Goal: Task Accomplishment & Management: Use online tool/utility

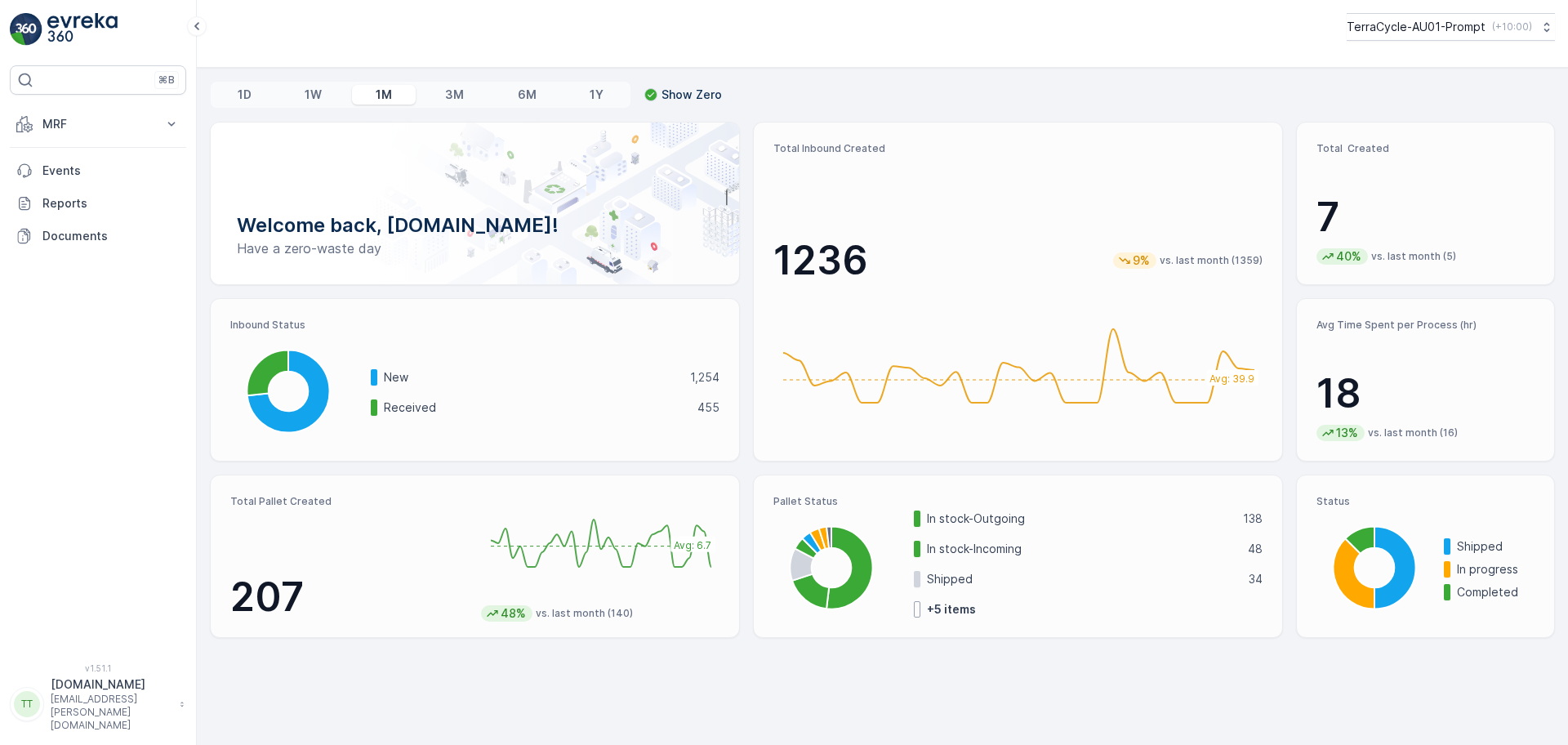
click at [1421, 31] on p "TerraCycle-AU01-Prompt" at bounding box center [1416, 27] width 139 height 16
type input "nZ"
click at [1432, 117] on span "NZ (+13:00)" at bounding box center [1425, 114] width 137 height 13
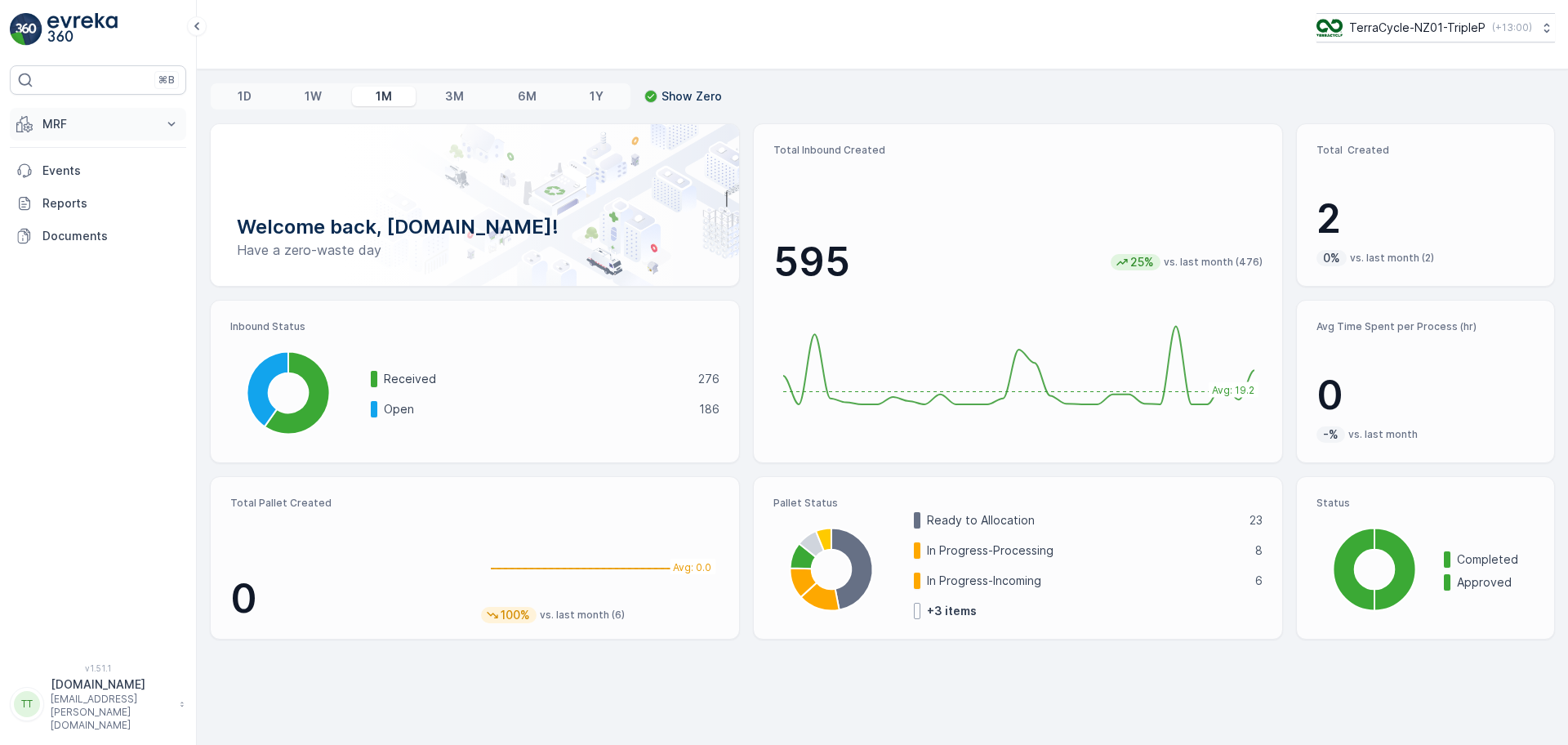
click at [104, 125] on p "MRF" at bounding box center [97, 123] width 111 height 16
click at [89, 177] on link "Inbound" at bounding box center [111, 175] width 151 height 23
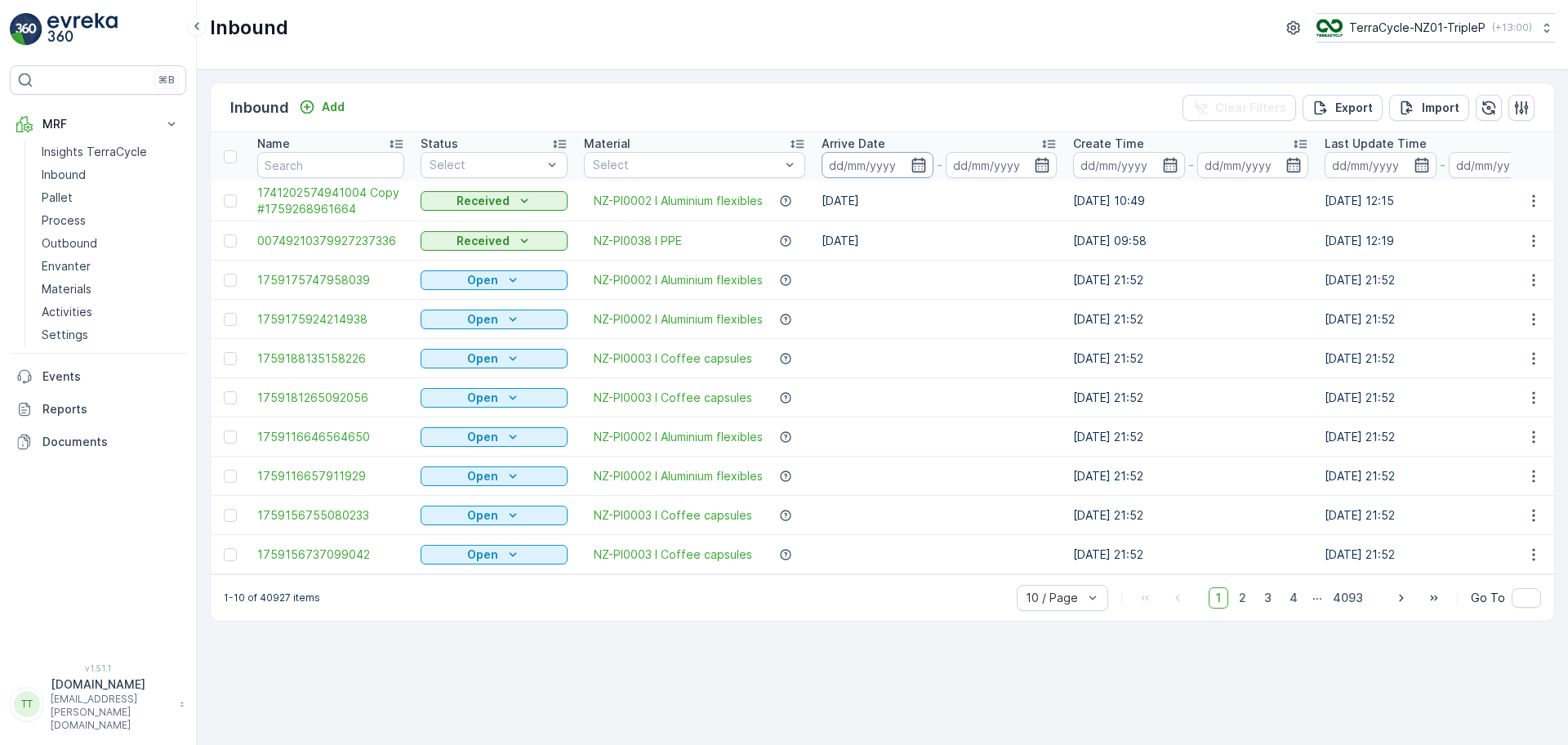
click at [888, 163] on input at bounding box center [877, 164] width 112 height 26
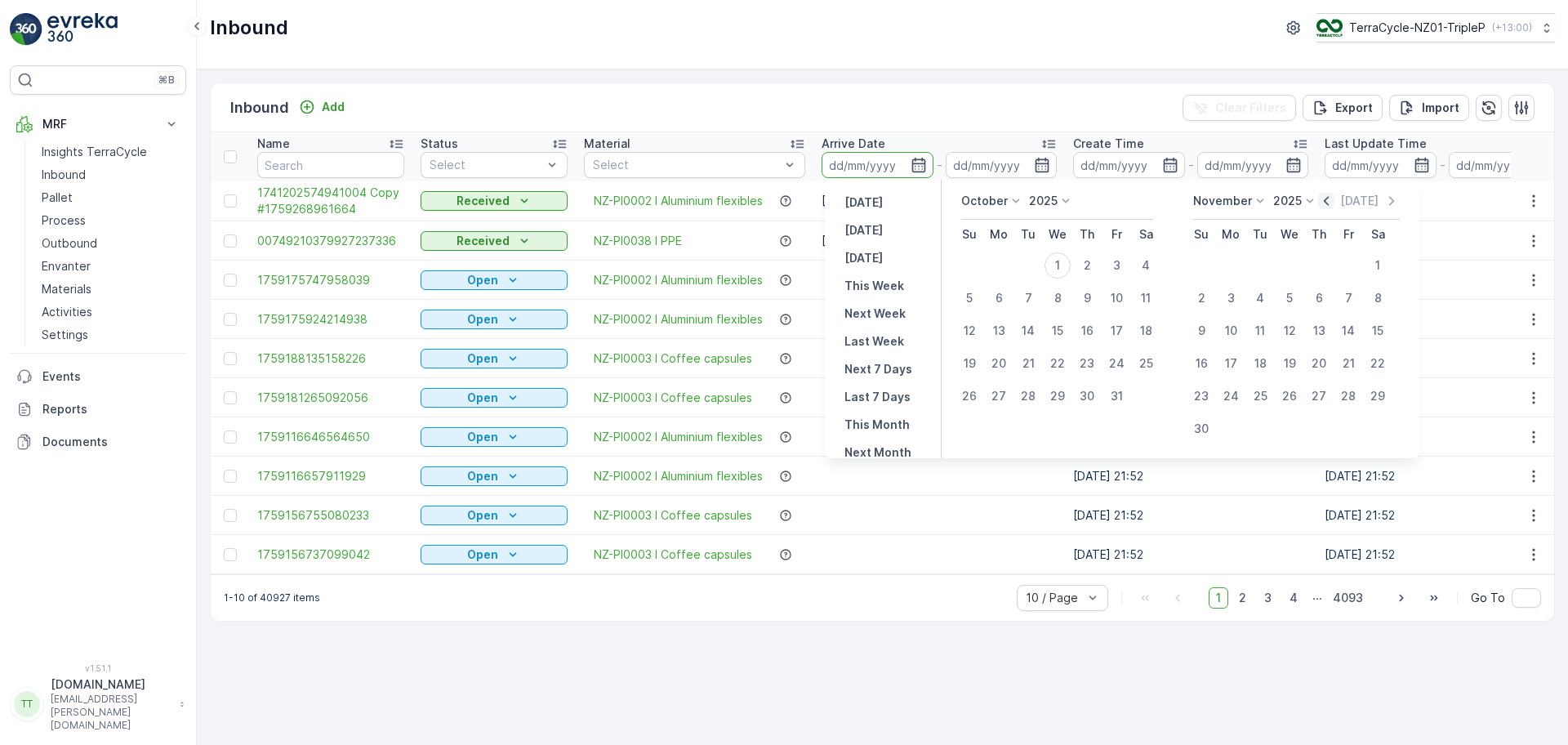
click at [1322, 202] on icon "button" at bounding box center [1326, 201] width 16 height 16
drag, startPoint x: 999, startPoint y: 262, endPoint x: 1017, endPoint y: 307, distance: 48.5
click at [999, 262] on div "1" at bounding box center [999, 265] width 26 height 26
type input "01.09.2025"
click at [1031, 392] on div "30" at bounding box center [1028, 395] width 26 height 26
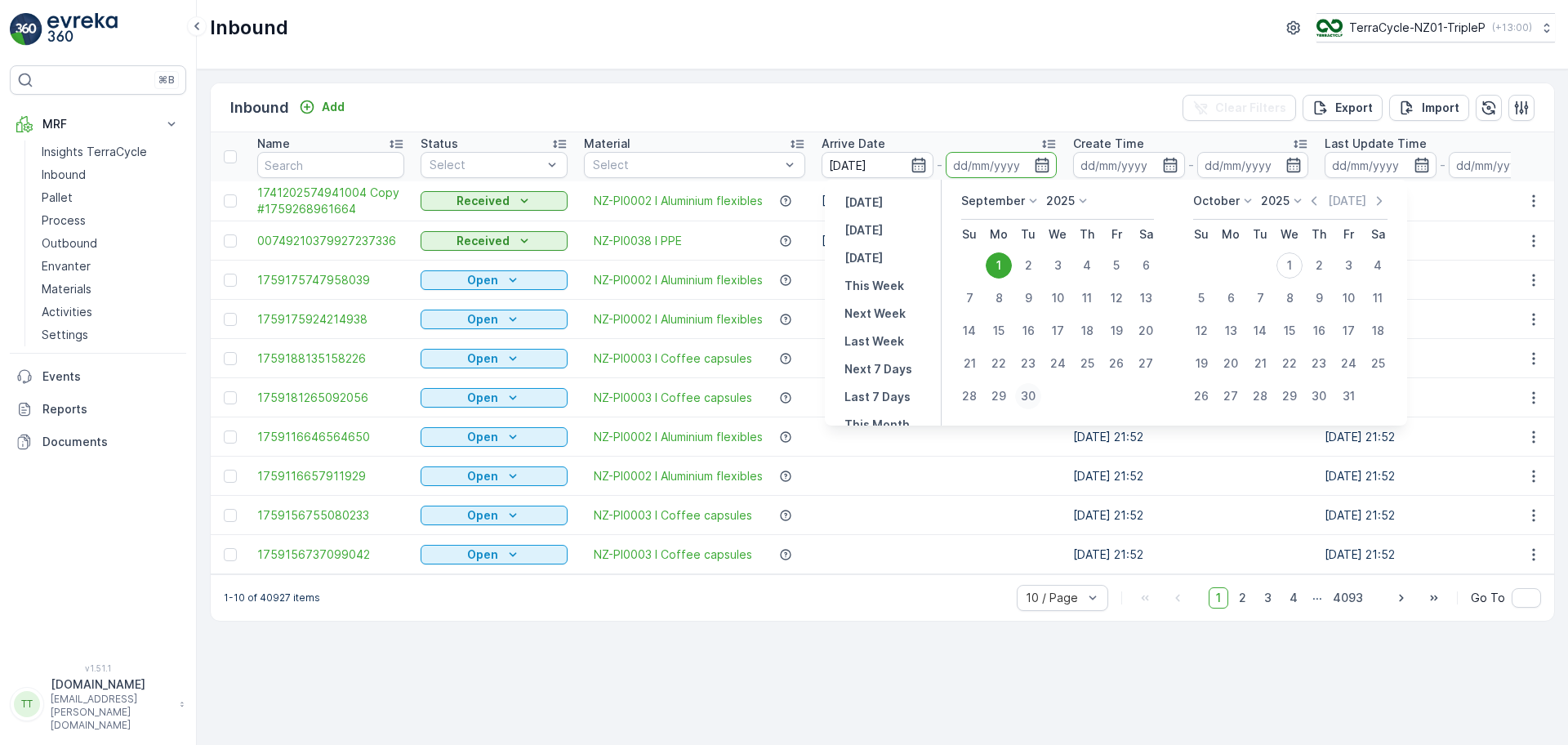
type input "30.09.2025"
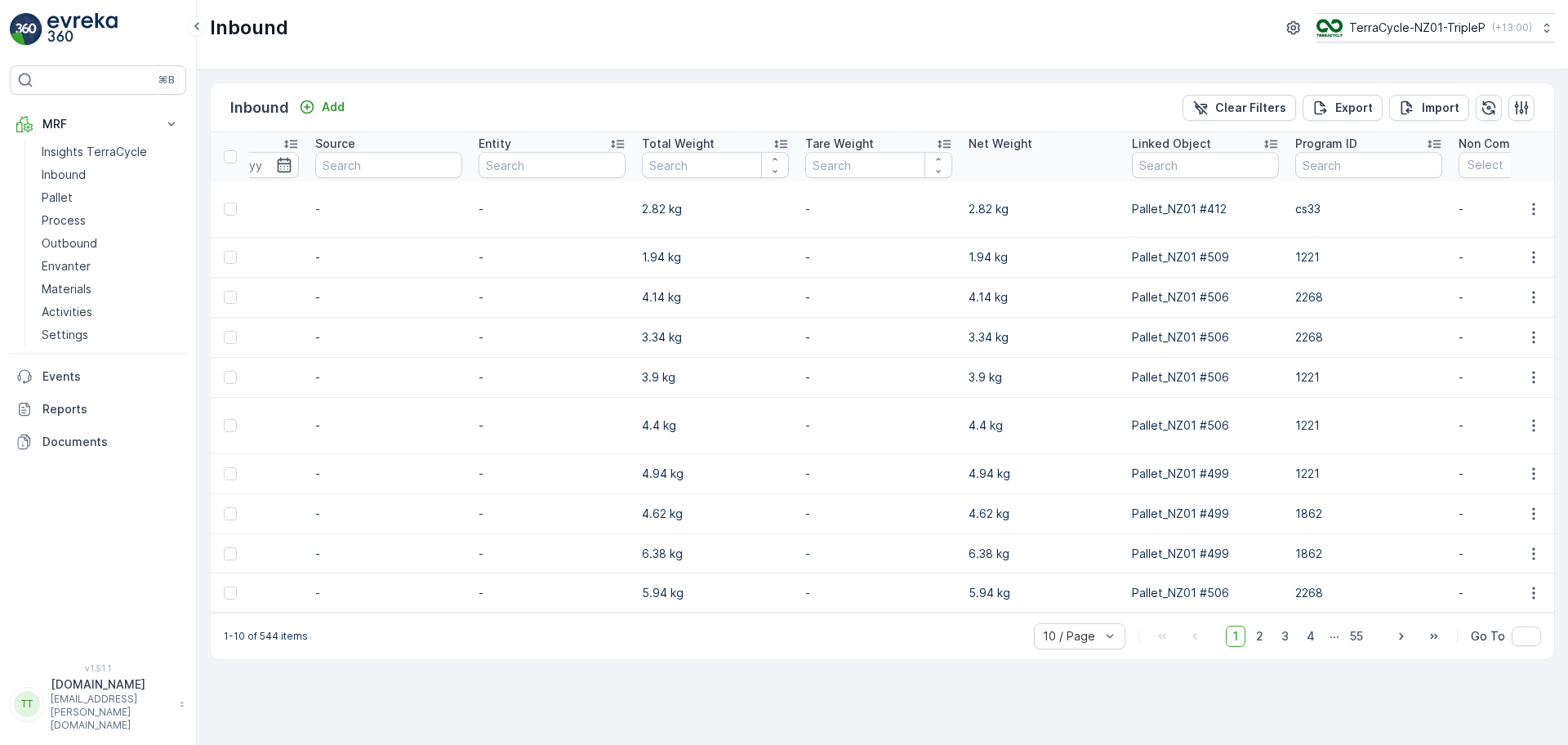
scroll to position [0, 1695]
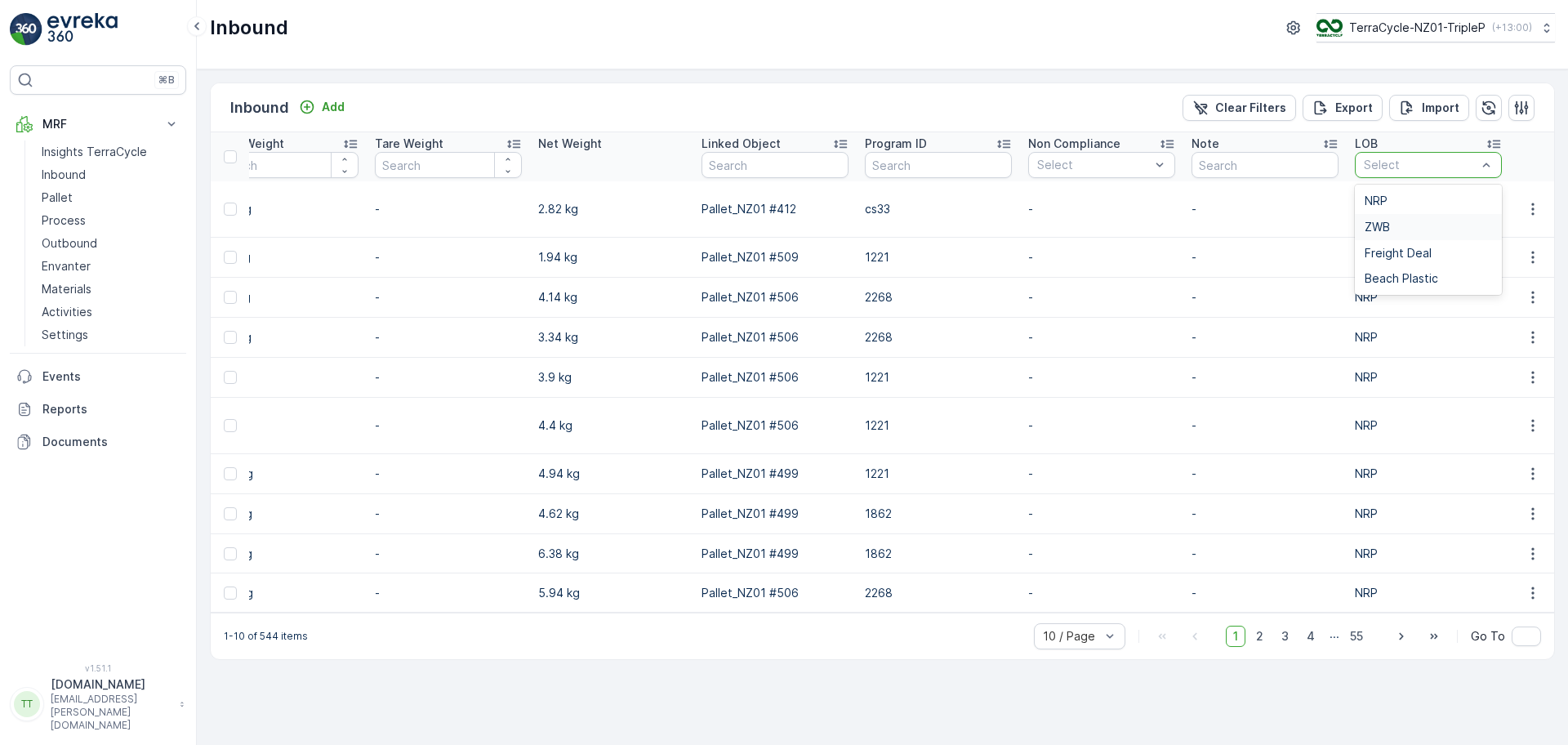
click at [1403, 224] on div "ZWB" at bounding box center [1428, 227] width 127 height 13
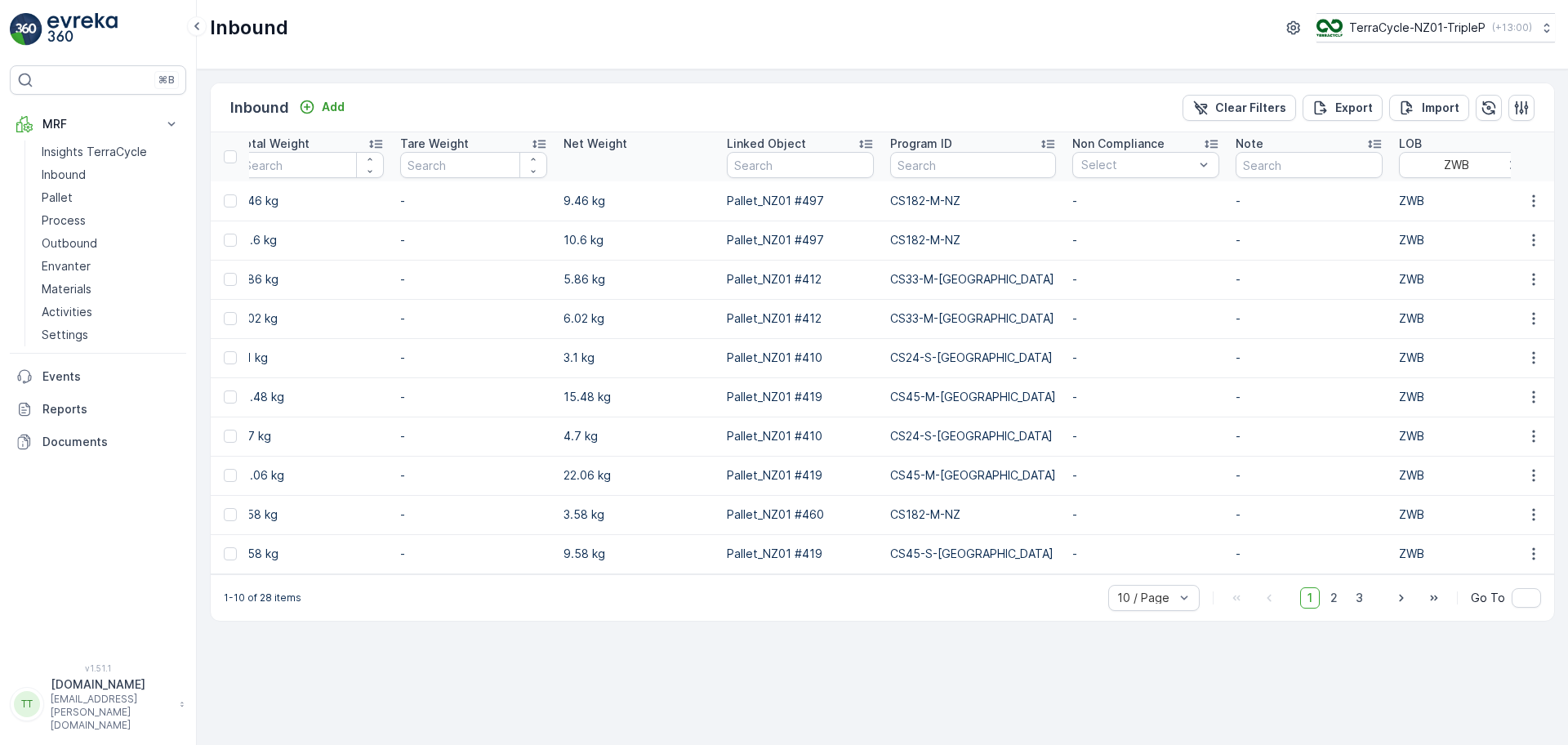
scroll to position [0, 1683]
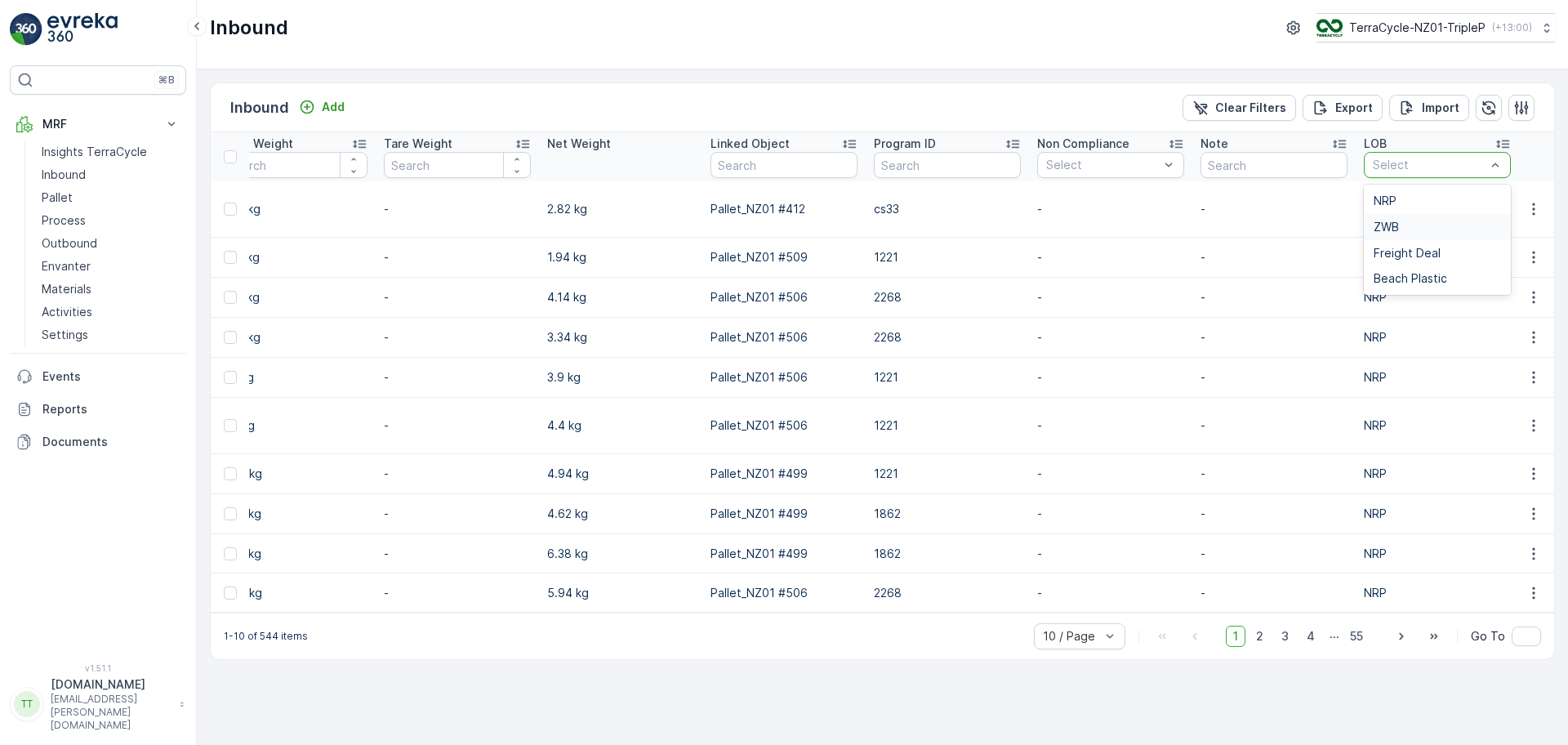
click at [1415, 225] on div "ZWB" at bounding box center [1437, 227] width 127 height 13
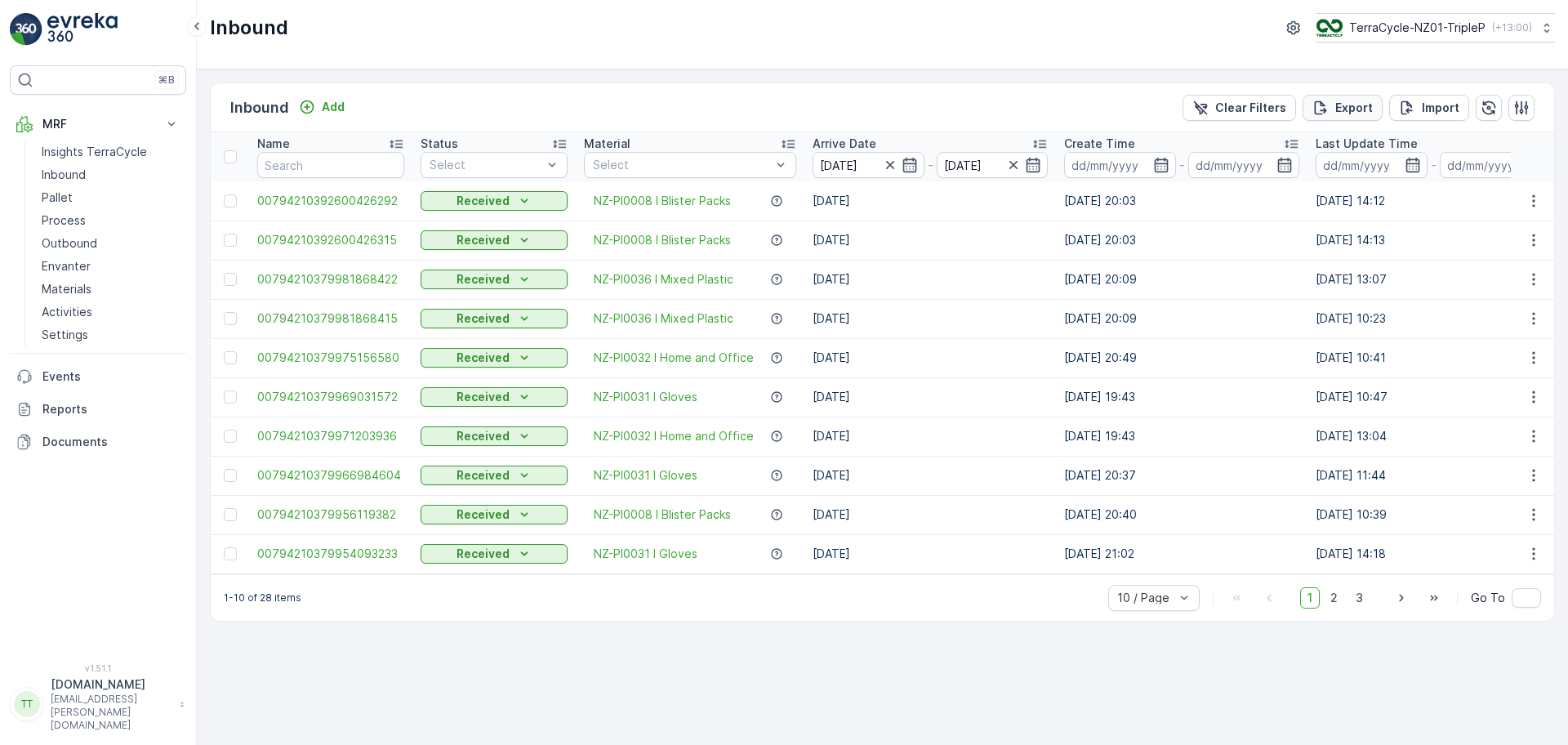
click at [1341, 110] on p "Export" at bounding box center [1354, 107] width 37 height 16
click at [1338, 106] on span "reports" at bounding box center [1422, 98] width 221 height 17
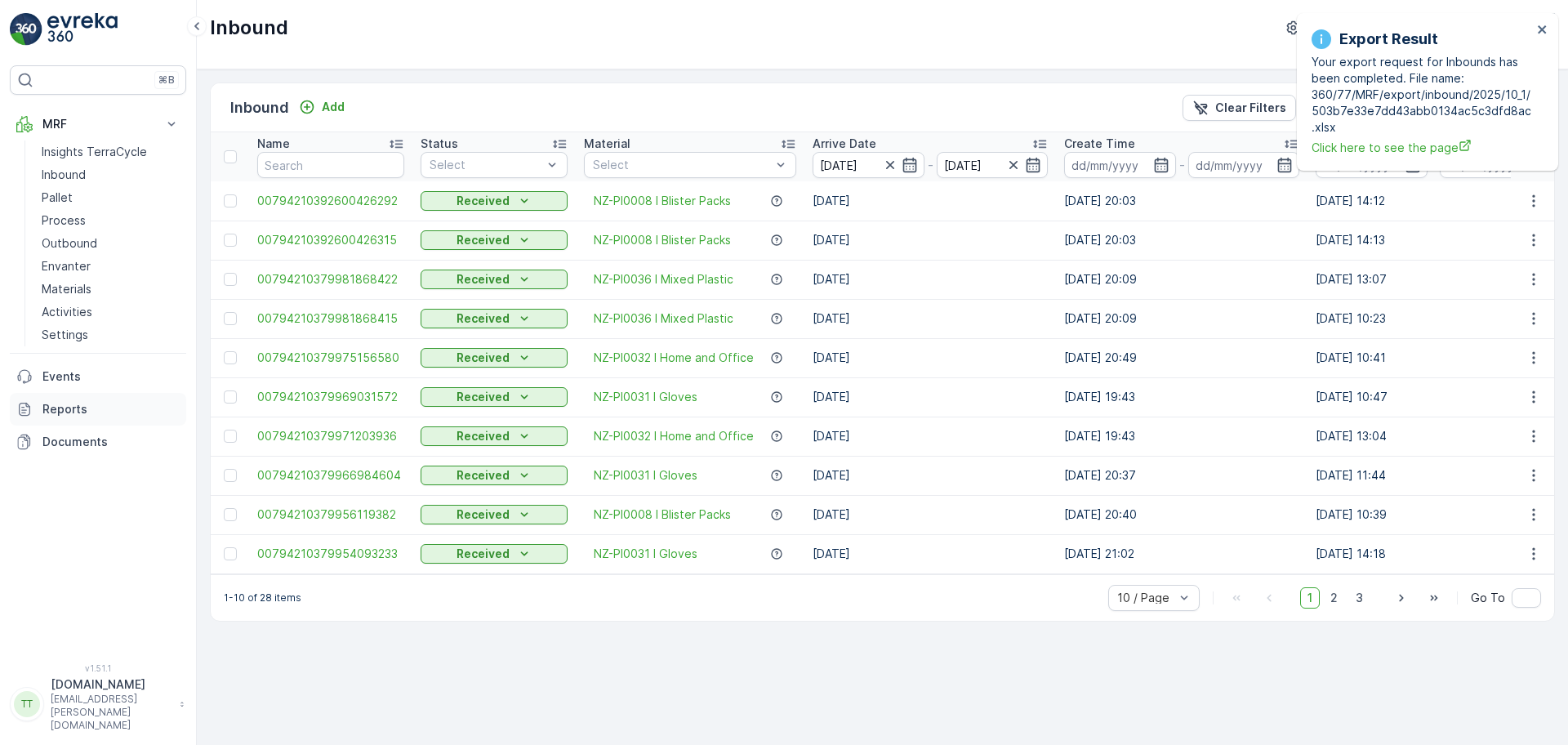
click at [55, 405] on p "Reports" at bounding box center [111, 409] width 138 height 16
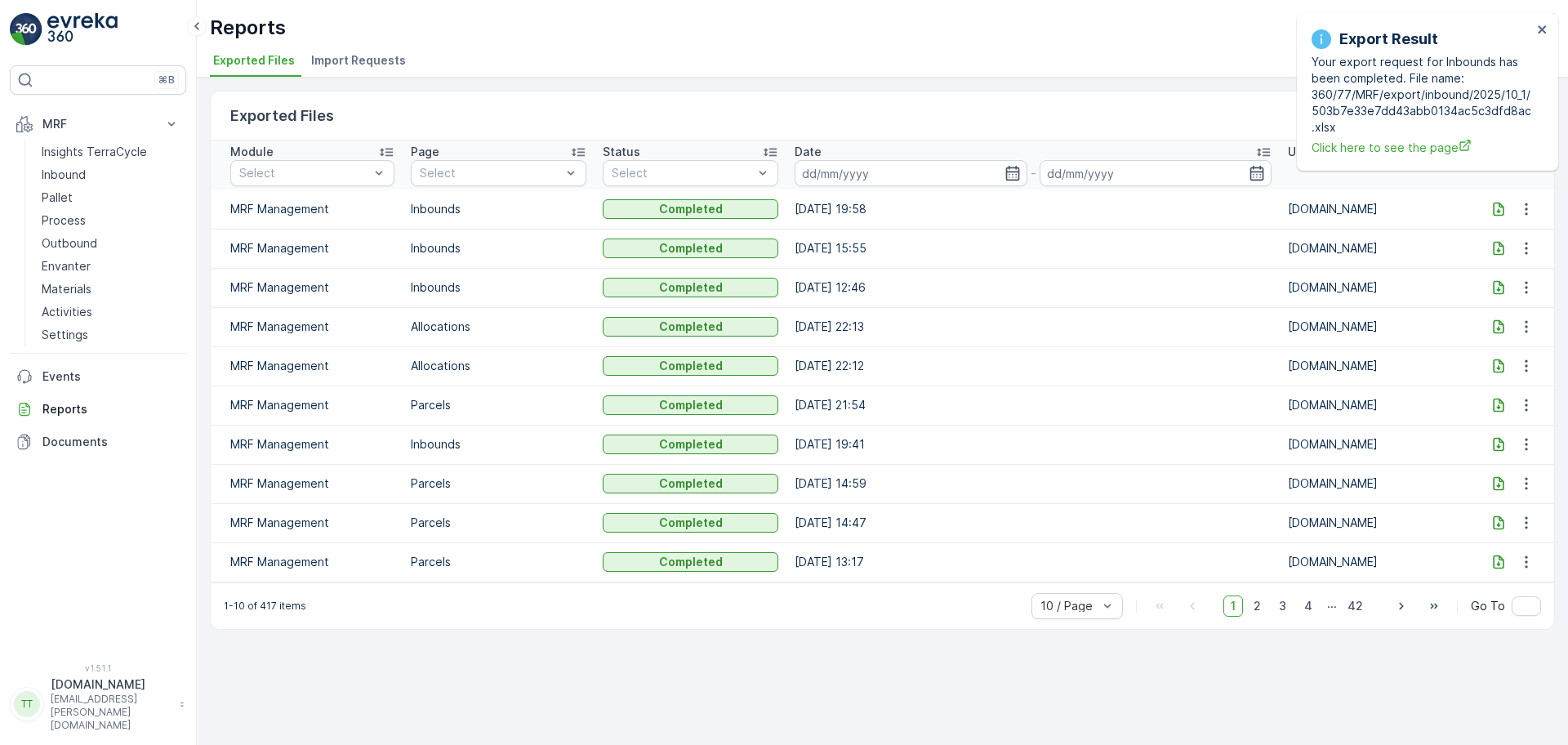
click at [1493, 207] on icon at bounding box center [1498, 208] width 16 height 16
click at [1547, 31] on icon "close" at bounding box center [1543, 30] width 11 height 13
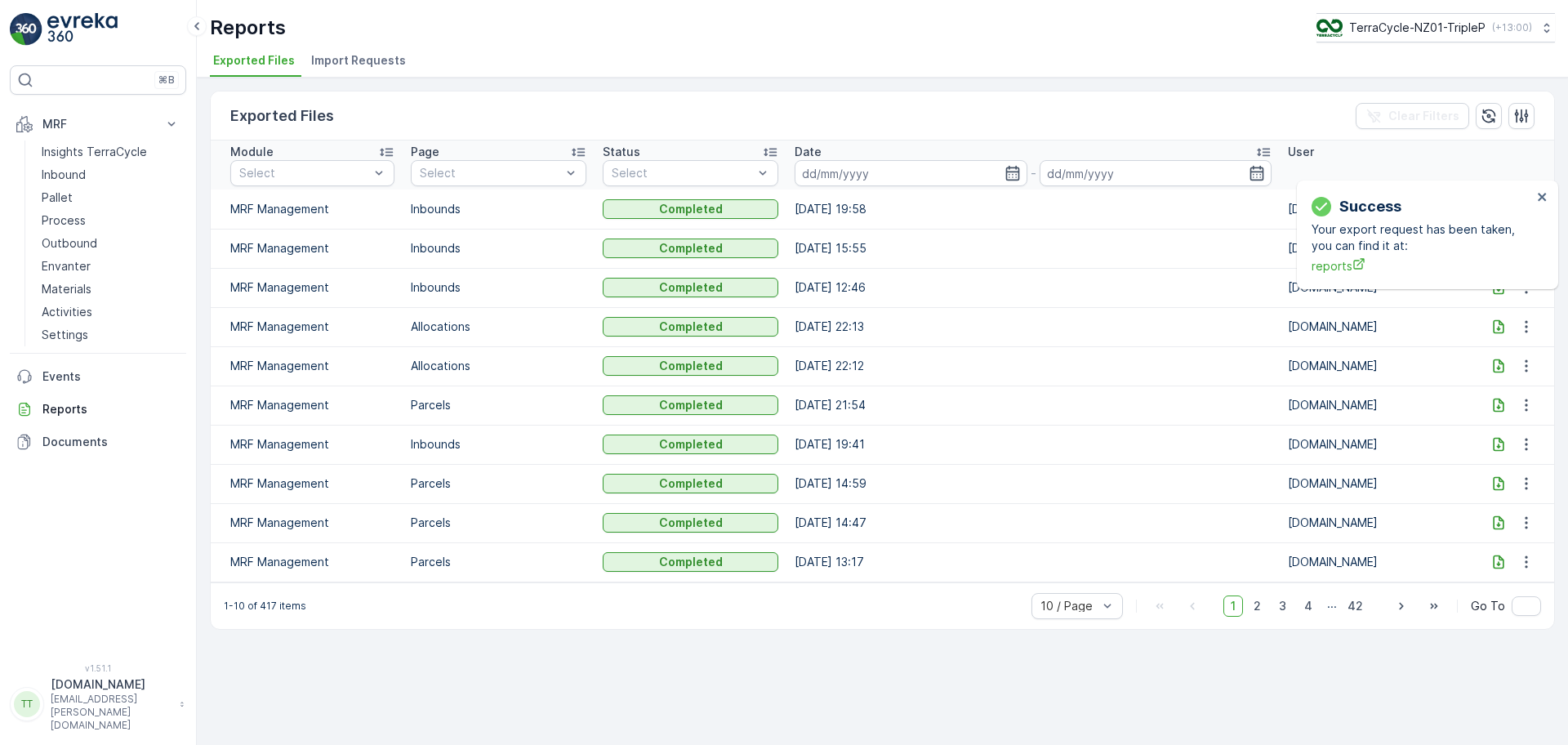
click at [1443, 181] on div "Success Your export request has been taken, you can find it at: reports" at bounding box center [1428, 235] width 262 height 109
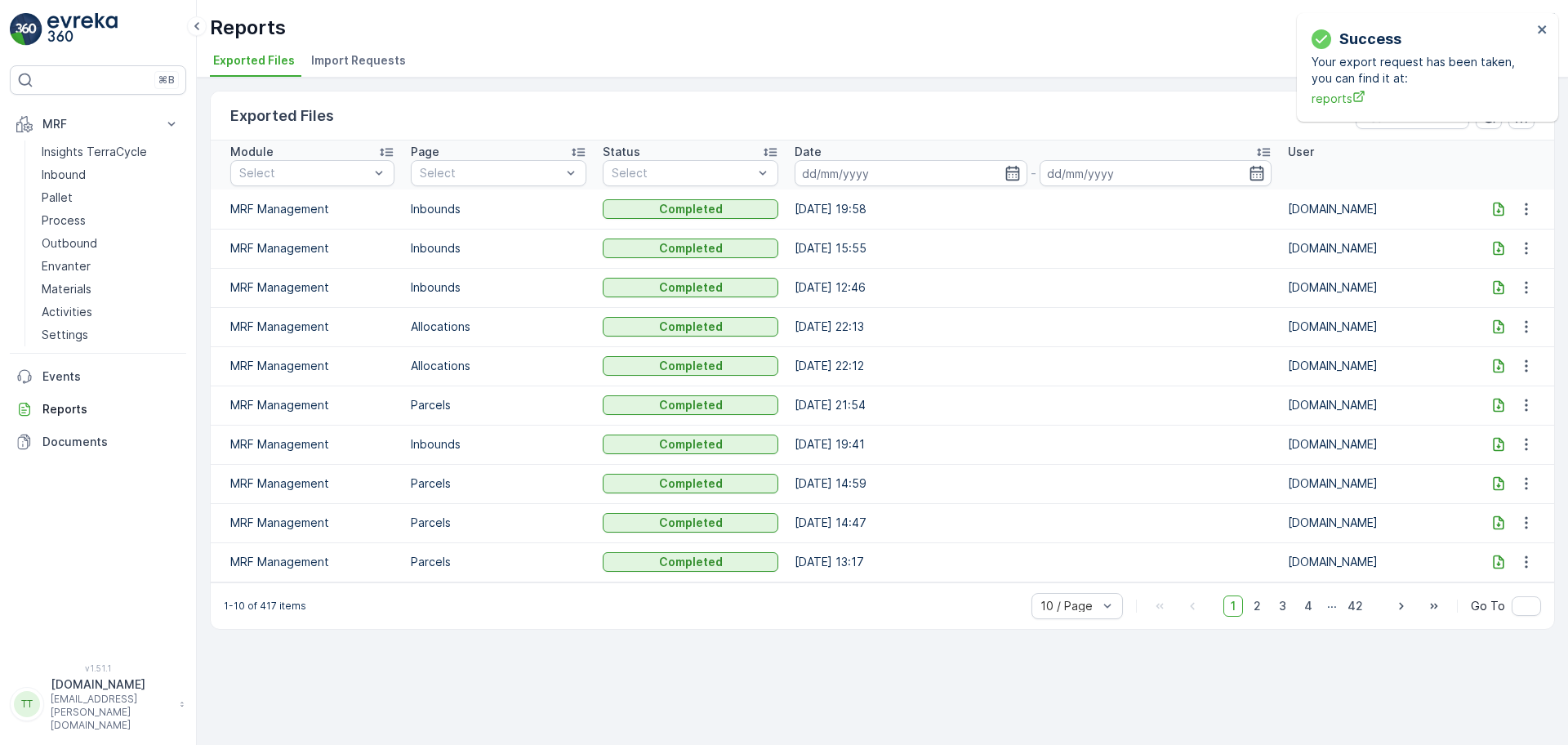
click at [1442, 32] on div "Success" at bounding box center [1422, 39] width 221 height 23
click at [1544, 30] on icon "close" at bounding box center [1543, 30] width 11 height 13
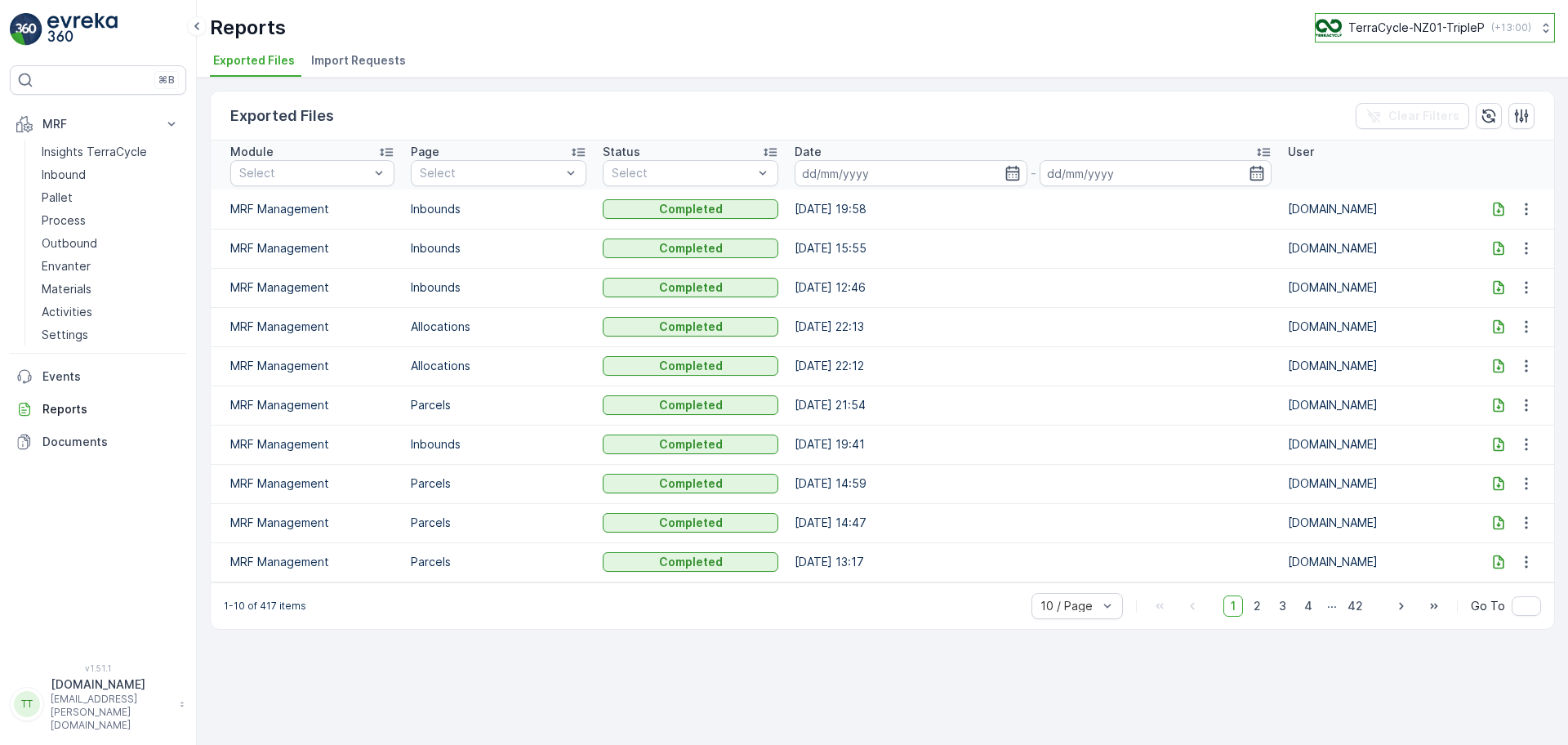
click at [1411, 25] on p "TerraCycle-NZ01-TripleP" at bounding box center [1416, 28] width 137 height 16
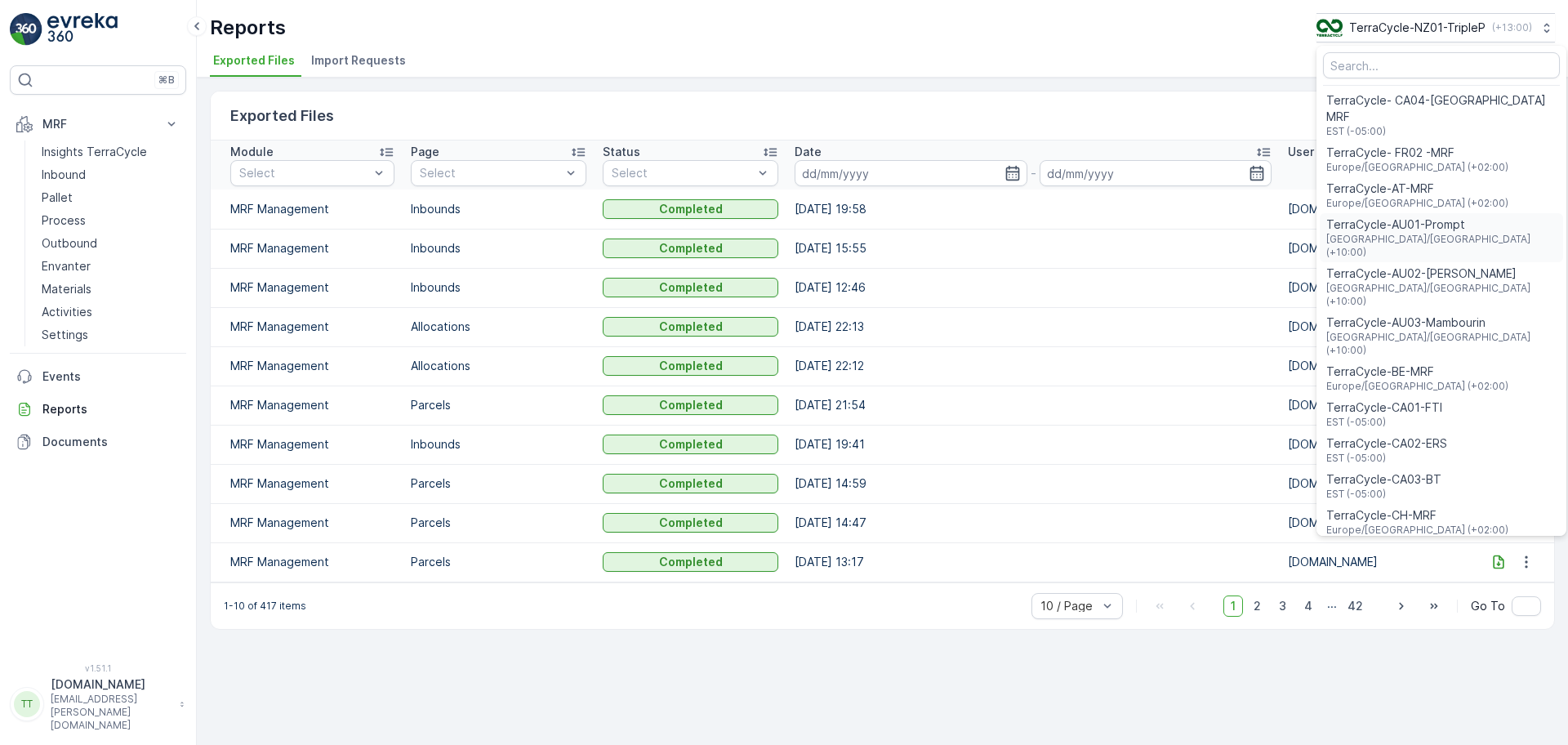
click at [1460, 213] on div "TerraCycle-AU01-Prompt Australia/Sydney (+10:00)" at bounding box center [1441, 237] width 244 height 49
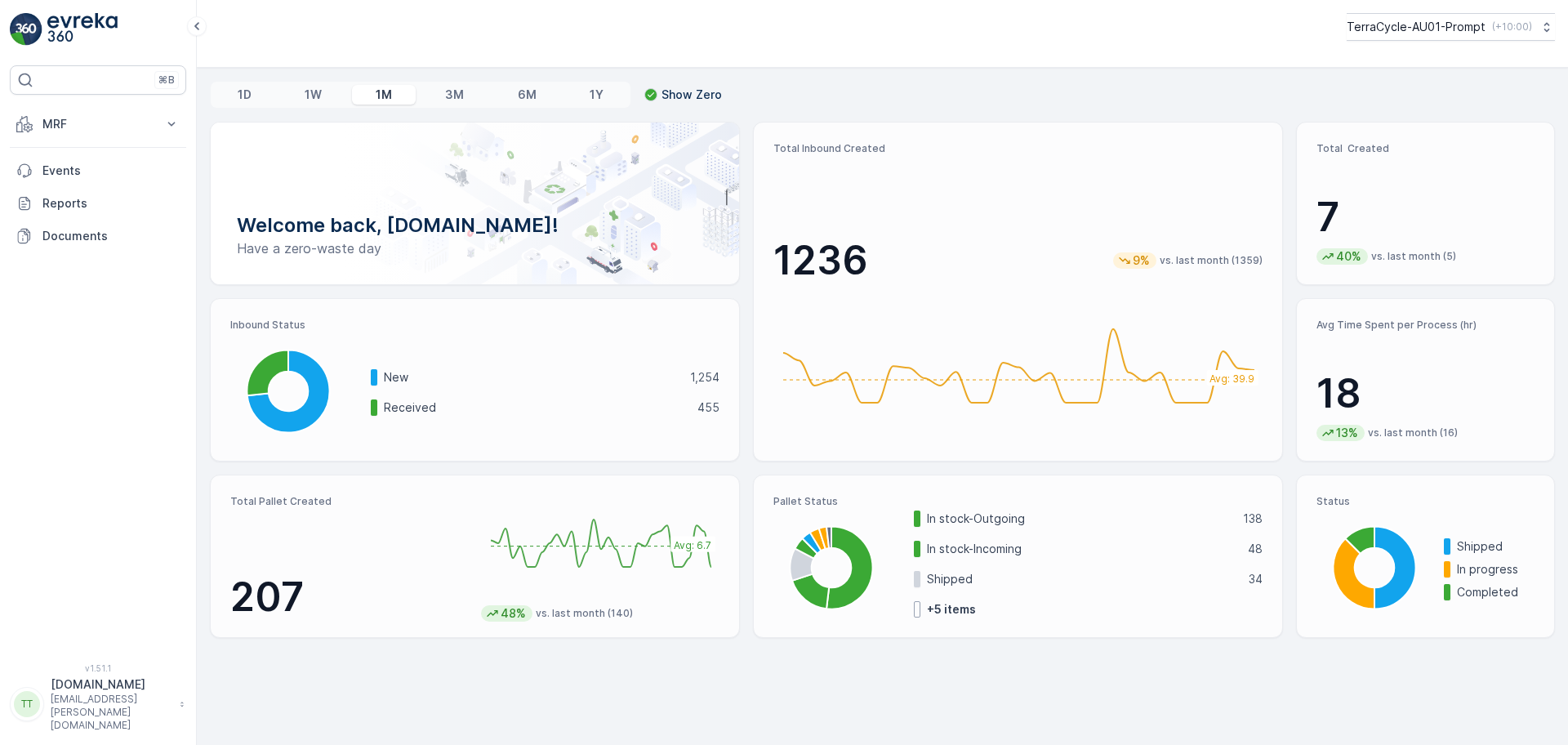
click at [834, 45] on div "TerraCycle-AU01-Prompt ( +10:00 )" at bounding box center [882, 33] width 1371 height 68
click at [104, 132] on p "MRF" at bounding box center [97, 123] width 111 height 16
click at [85, 177] on p "Inbound" at bounding box center [64, 174] width 44 height 16
